Goal: Transaction & Acquisition: Purchase product/service

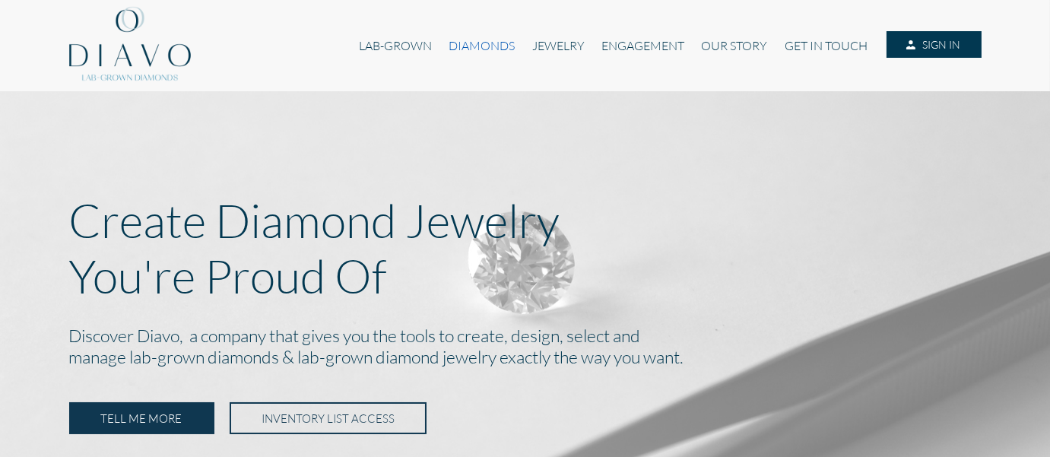
click at [471, 47] on link "DIAMONDS" at bounding box center [481, 45] width 83 height 29
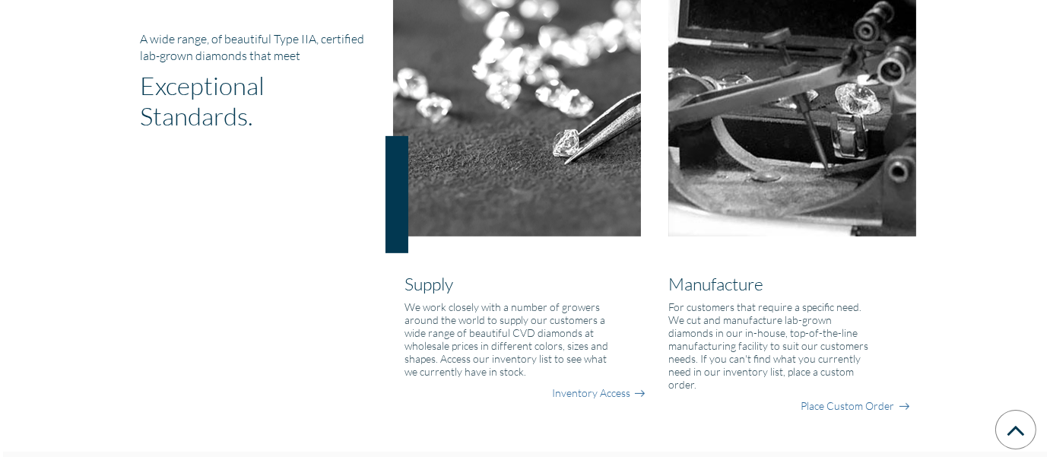
scroll to position [1236, 0]
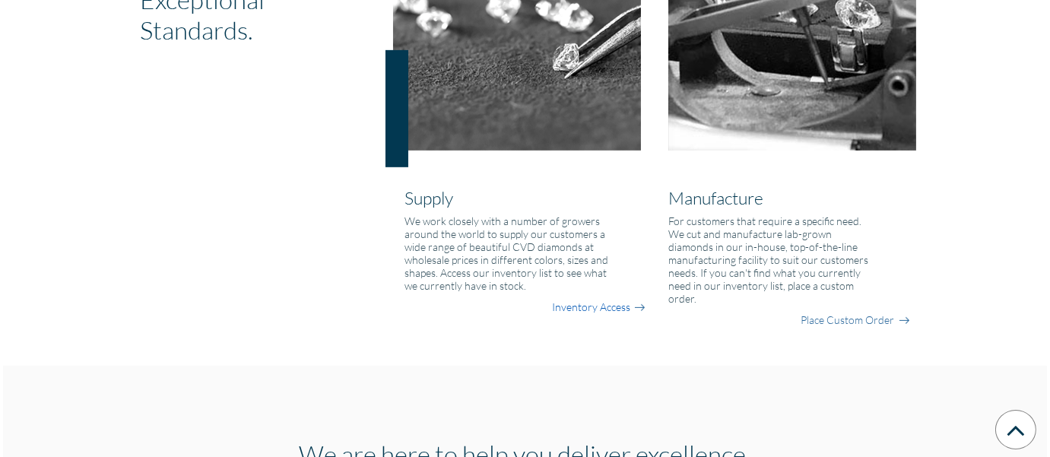
click at [605, 303] on link "Inventory Access" at bounding box center [591, 307] width 78 height 15
